Goal: Information Seeking & Learning: Learn about a topic

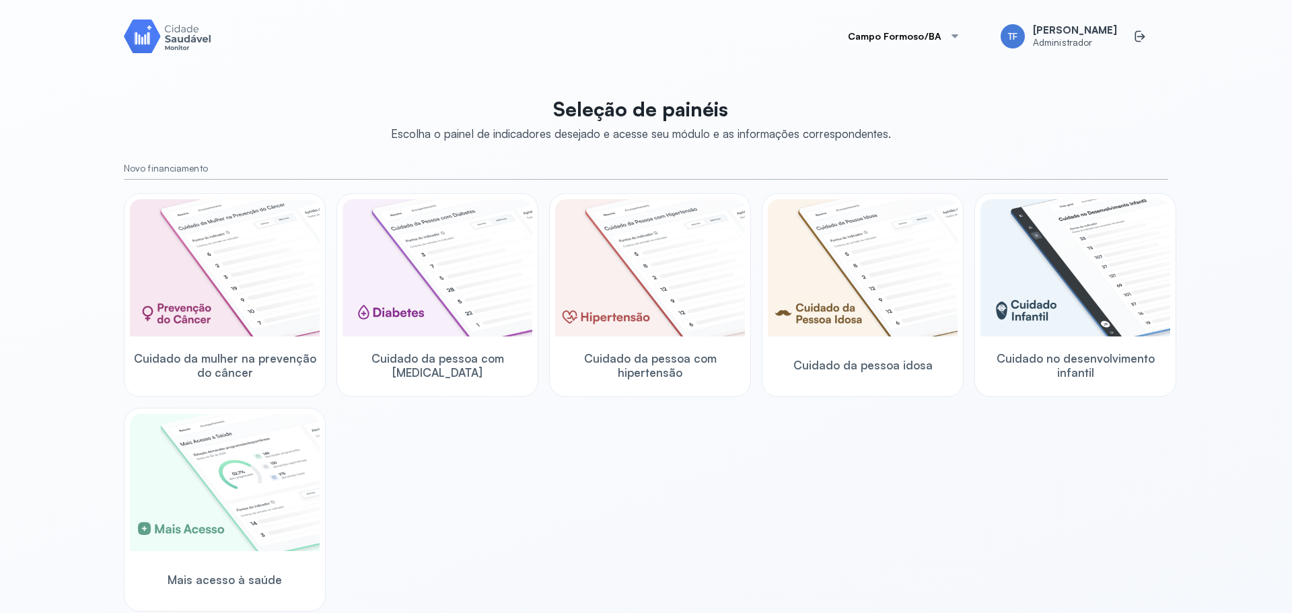
click at [918, 38] on button "Campo Formoso/BA" at bounding box center [904, 36] width 145 height 27
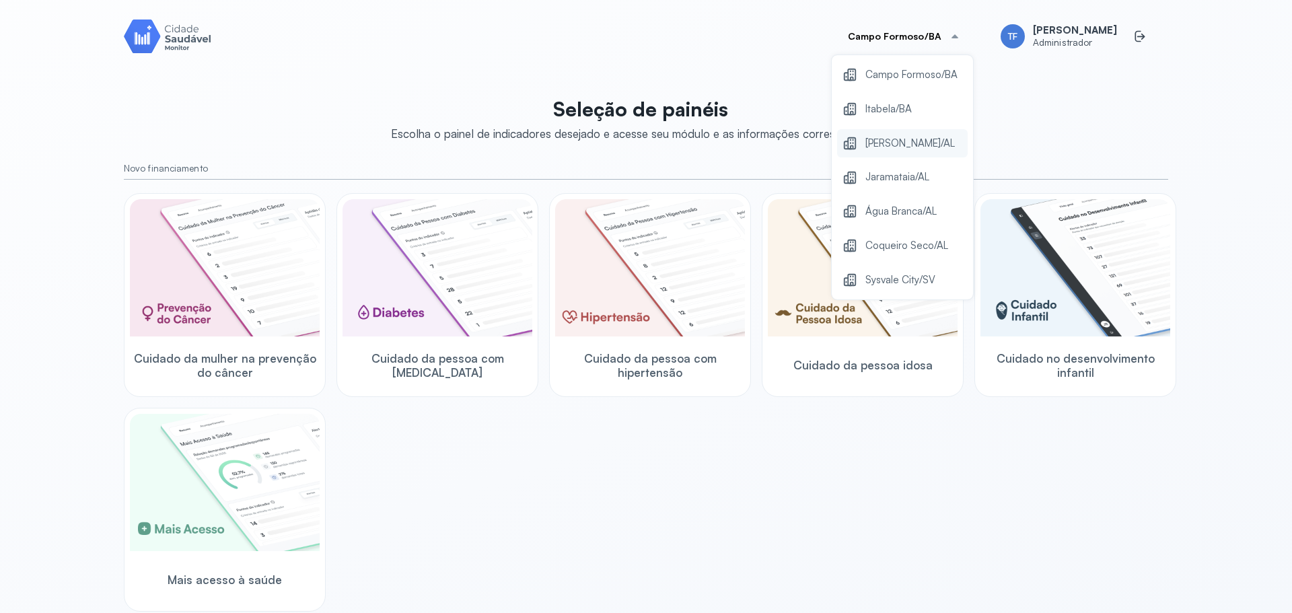
click at [922, 137] on span "[PERSON_NAME]/AL" at bounding box center [910, 144] width 90 height 18
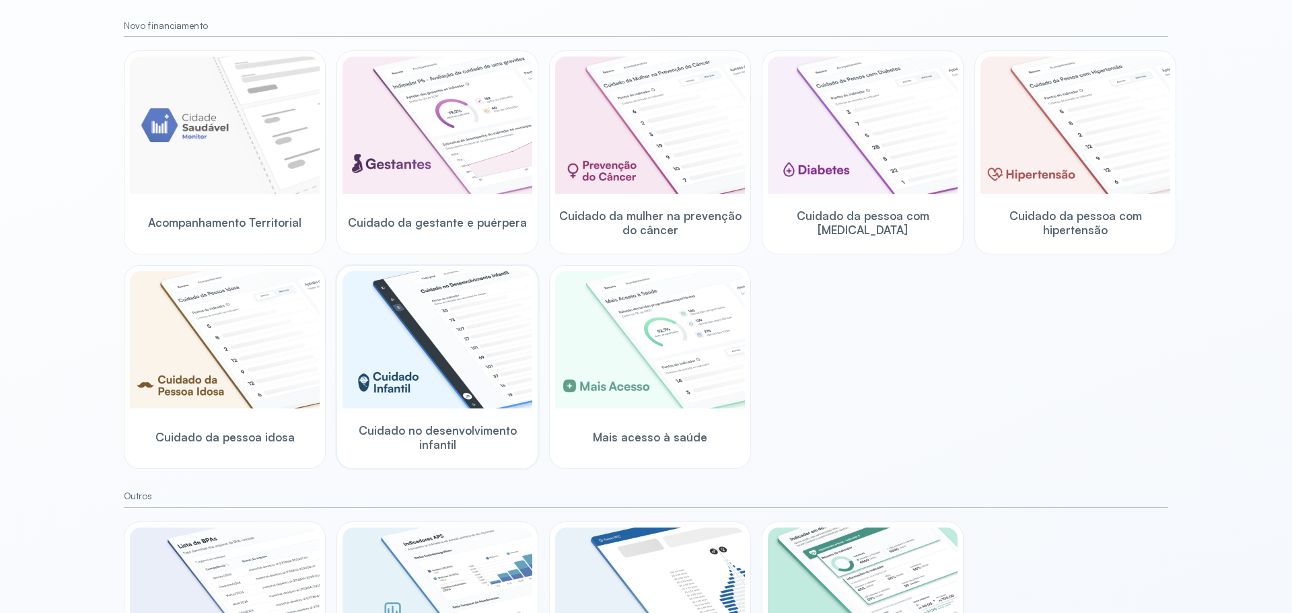
scroll to position [282, 0]
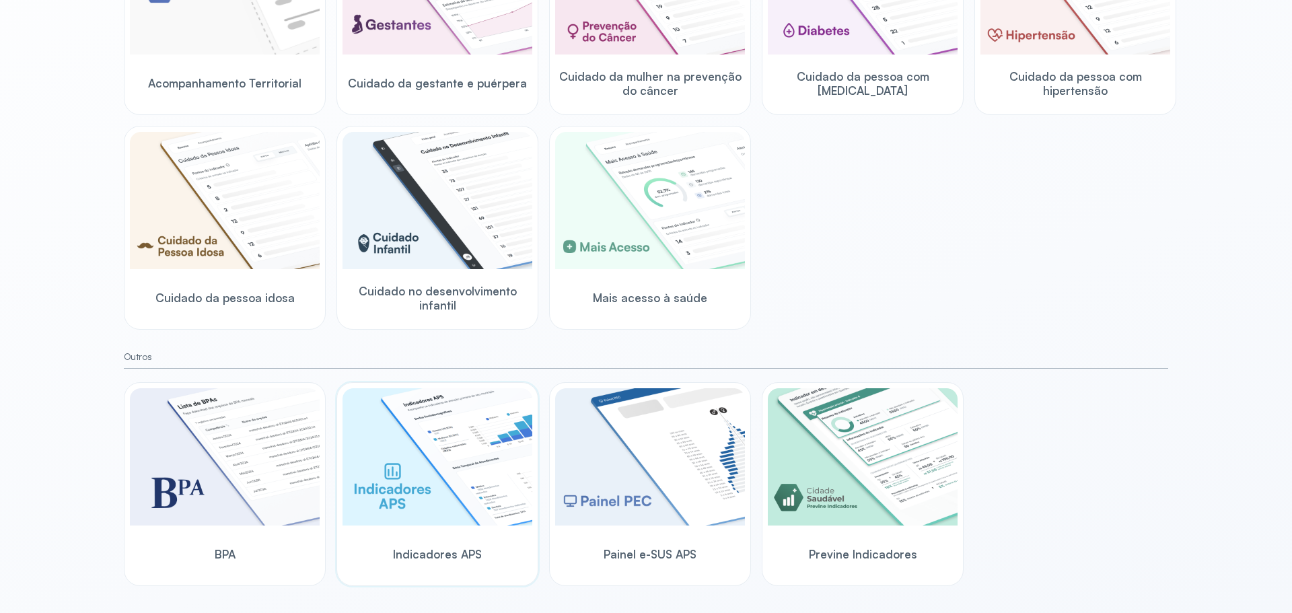
click at [440, 507] on img at bounding box center [438, 456] width 190 height 137
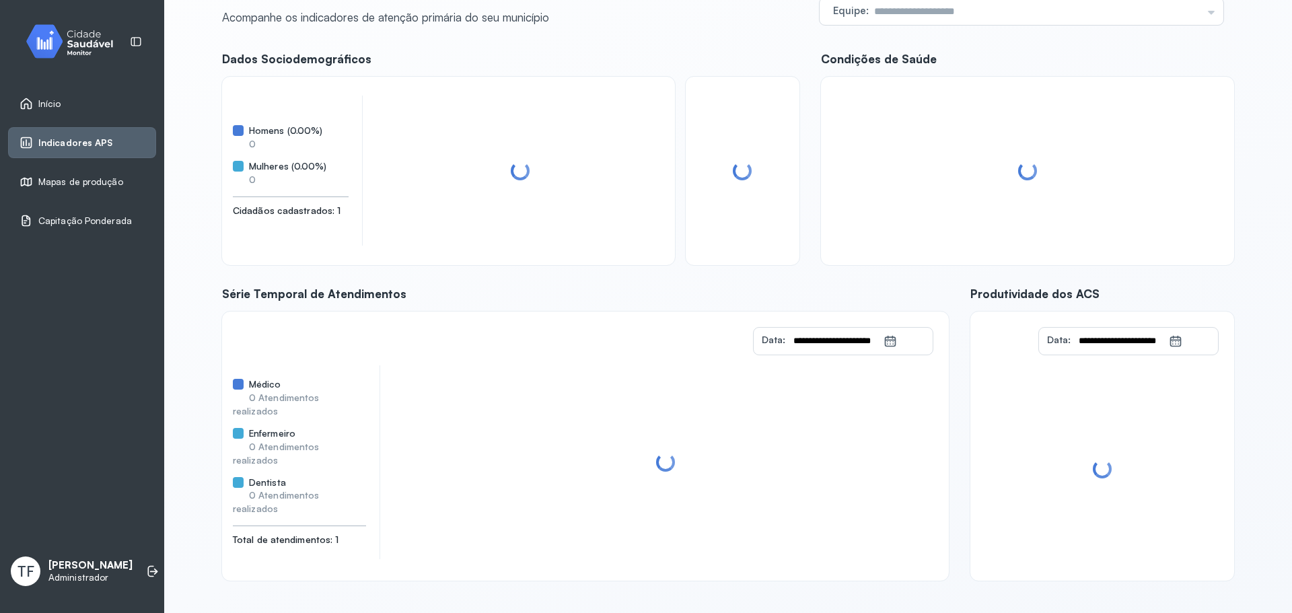
scroll to position [60, 0]
click at [976, 13] on input "text" at bounding box center [1035, 11] width 333 height 27
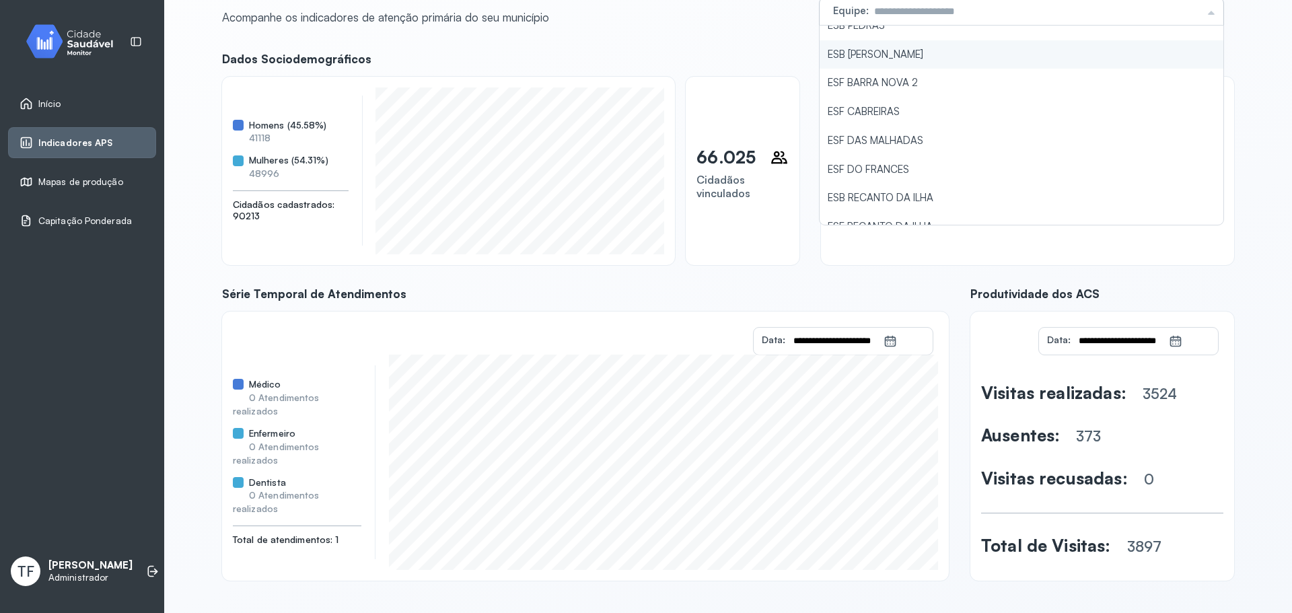
scroll to position [923, 0]
click at [808, 129] on div "**********" at bounding box center [728, 317] width 1012 height 530
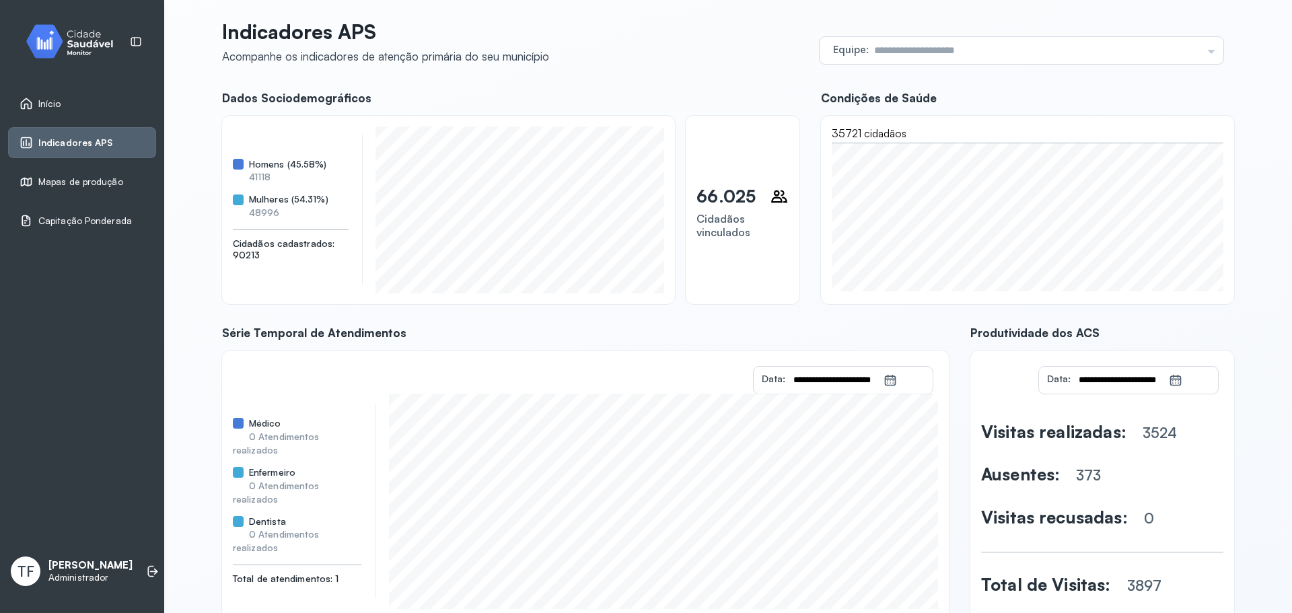
scroll to position [0, 0]
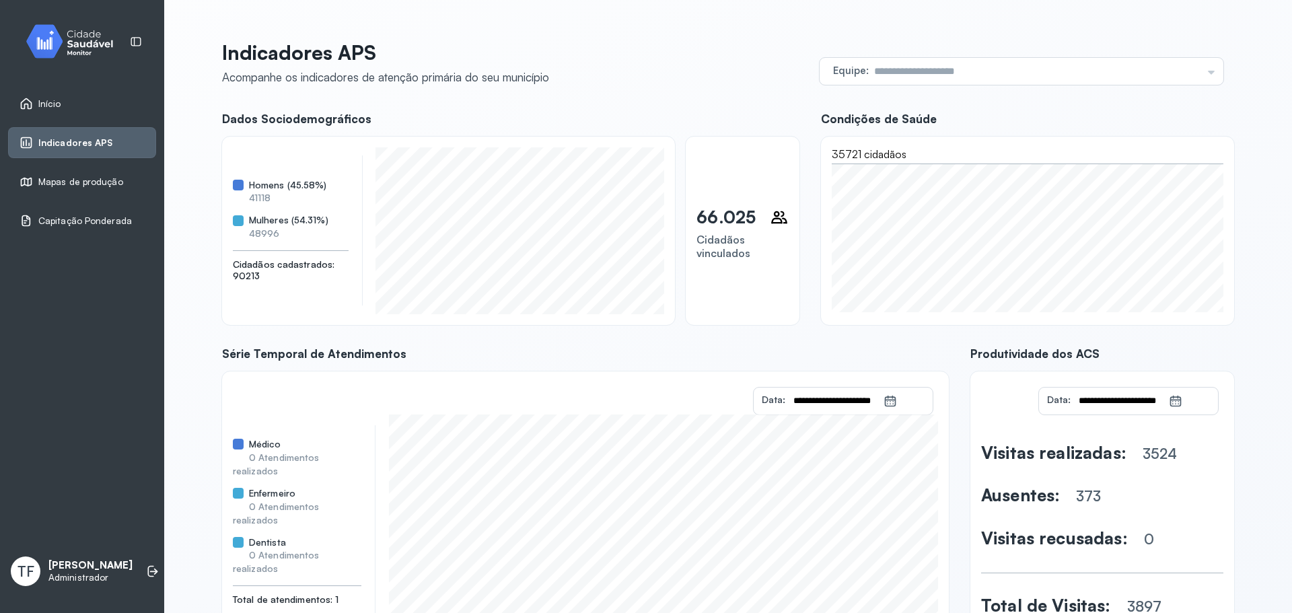
click at [721, 225] on p "66.025" at bounding box center [726, 217] width 59 height 21
click at [718, 236] on span "Cidadãos vinculados" at bounding box center [724, 246] width 54 height 27
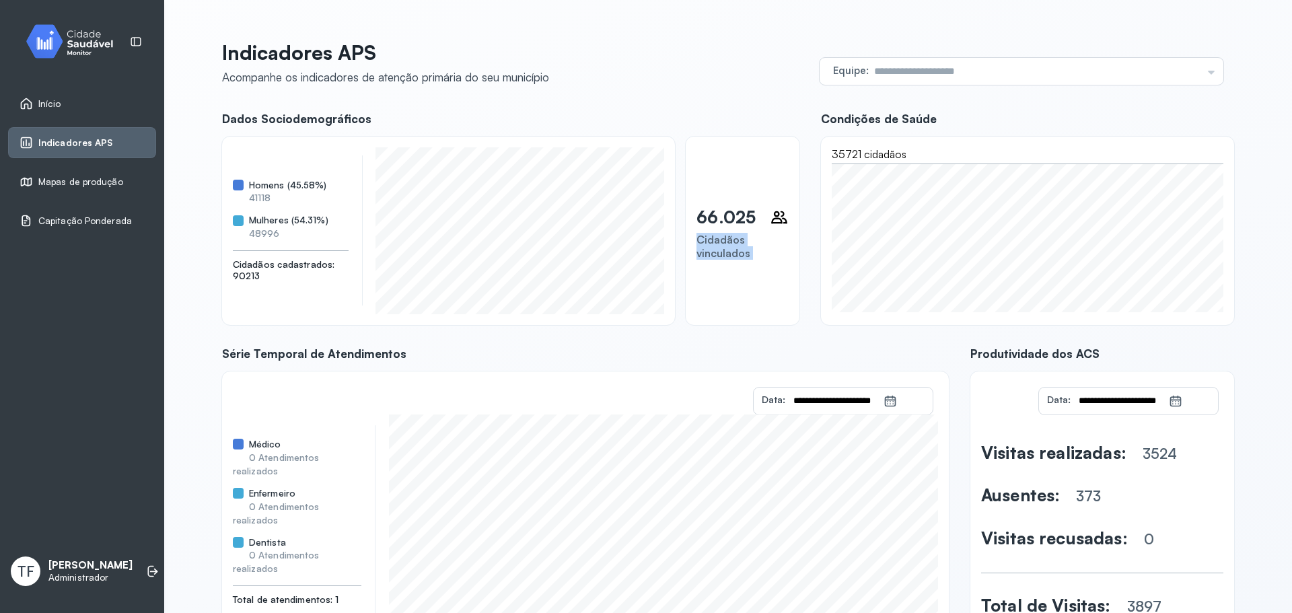
click at [718, 236] on span "Cidadãos vinculados" at bounding box center [724, 246] width 54 height 27
click at [742, 259] on span "Cidadãos vinculados" at bounding box center [724, 246] width 54 height 27
drag, startPoint x: 745, startPoint y: 257, endPoint x: 685, endPoint y: 205, distance: 79.2
click at [686, 205] on div "66.025 Cidadãos vinculados" at bounding box center [742, 231] width 113 height 188
click at [474, 94] on div "**********" at bounding box center [728, 340] width 1012 height 600
